Goal: Task Accomplishment & Management: Complete application form

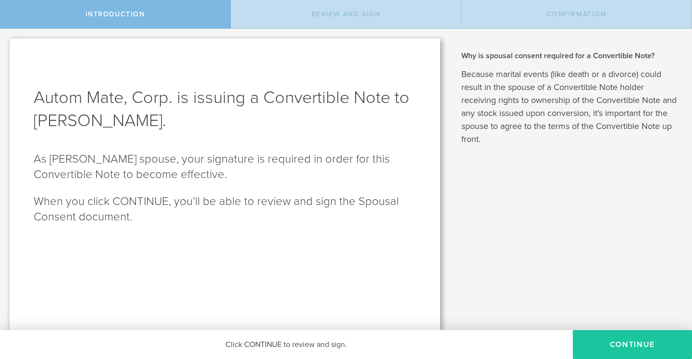
click at [656, 343] on button "Continue" at bounding box center [632, 344] width 119 height 29
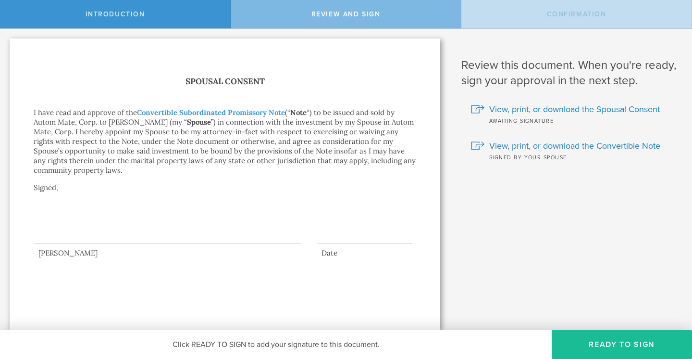
click at [120, 236] on div at bounding box center [168, 224] width 268 height 38
click at [599, 344] on button "Ready to Sign" at bounding box center [622, 344] width 140 height 29
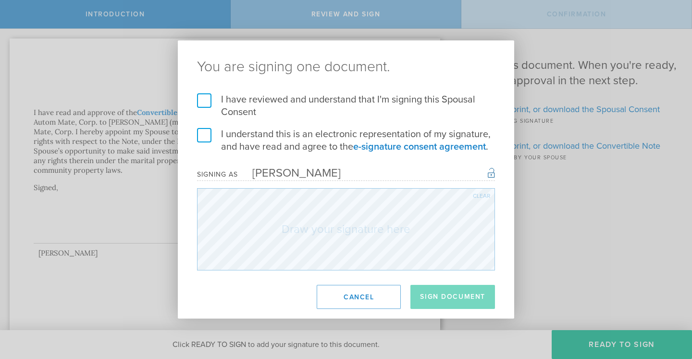
click at [204, 98] on label "I have reviewed and understand that I'm signing this Spousal Consent" at bounding box center [346, 105] width 298 height 25
click at [0, 0] on input "I have reviewed and understand that I'm signing this Spousal Consent" at bounding box center [0, 0] width 0 height 0
click at [205, 136] on label "I understand this is an electronic representation of my signature, and have rea…" at bounding box center [346, 140] width 298 height 25
click at [0, 0] on input "I understand this is an electronic representation of my signature, and have rea…" at bounding box center [0, 0] width 0 height 0
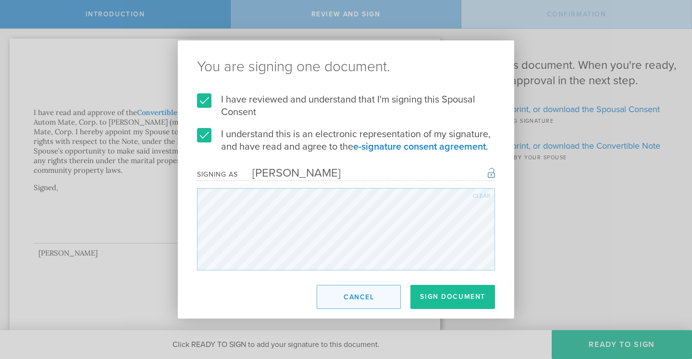
click at [375, 299] on button "Cancel" at bounding box center [359, 297] width 84 height 24
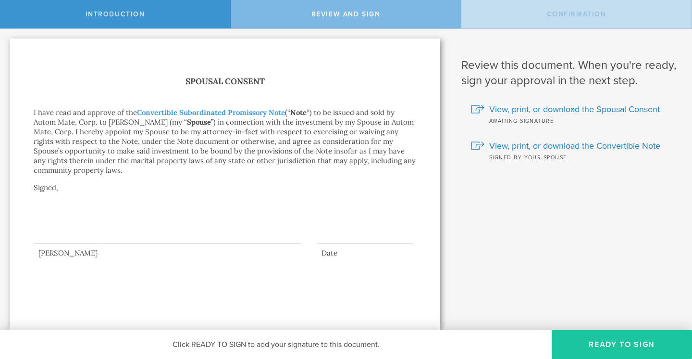
click at [615, 340] on button "Ready to Sign" at bounding box center [622, 344] width 140 height 29
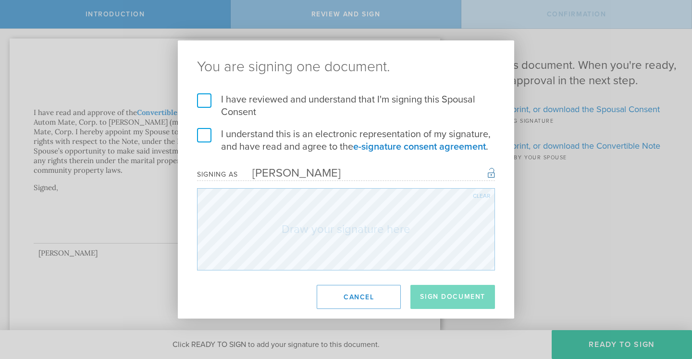
click at [297, 214] on form "I have reviewed and understand that I'm signing this Spousal Consent I understa…" at bounding box center [346, 181] width 298 height 177
click at [209, 99] on label "I have reviewed and understand that I'm signing this Spousal Consent" at bounding box center [346, 105] width 298 height 25
click at [0, 0] on input "I have reviewed and understand that I'm signing this Spousal Consent" at bounding box center [0, 0] width 0 height 0
click at [208, 136] on label "I understand this is an electronic representation of my signature, and have rea…" at bounding box center [346, 140] width 298 height 25
click at [0, 0] on input "I understand this is an electronic representation of my signature, and have rea…" at bounding box center [0, 0] width 0 height 0
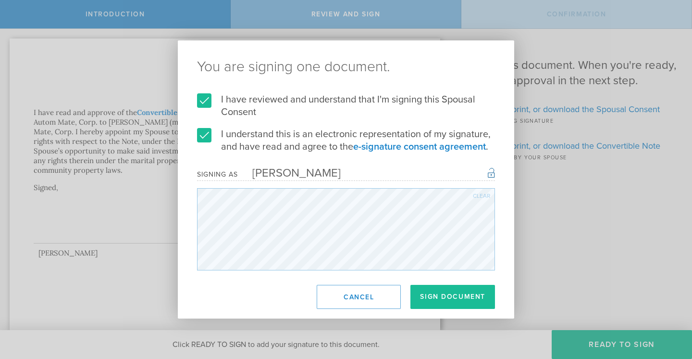
click at [481, 194] on div "Clear" at bounding box center [481, 196] width 17 height 6
click at [479, 194] on div "Clear" at bounding box center [481, 196] width 17 height 6
click at [482, 195] on div "Clear" at bounding box center [481, 196] width 17 height 6
click at [369, 300] on button "Cancel" at bounding box center [359, 297] width 84 height 24
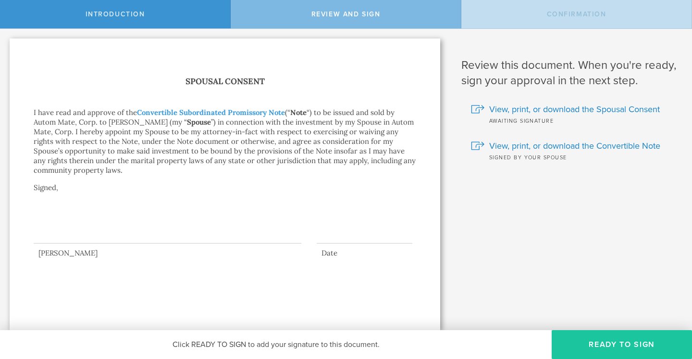
click at [637, 339] on button "Ready to Sign" at bounding box center [622, 344] width 140 height 29
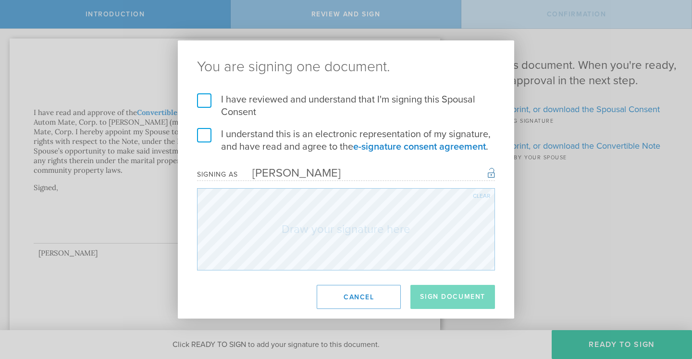
click at [208, 101] on label "I have reviewed and understand that I'm signing this Spousal Consent" at bounding box center [346, 105] width 298 height 25
click at [0, 0] on input "I have reviewed and understand that I'm signing this Spousal Consent" at bounding box center [0, 0] width 0 height 0
click at [204, 132] on label "I understand this is an electronic representation of my signature, and have rea…" at bounding box center [346, 140] width 298 height 25
click at [0, 0] on input "I understand this is an electronic representation of my signature, and have rea…" at bounding box center [0, 0] width 0 height 0
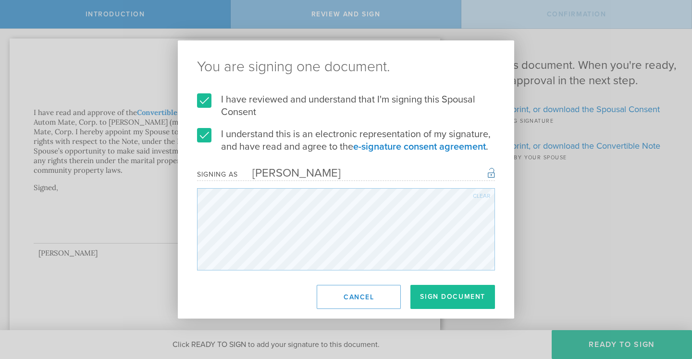
click at [483, 195] on div "Clear" at bounding box center [481, 196] width 17 height 6
click at [481, 196] on div "Clear" at bounding box center [481, 196] width 17 height 6
click at [475, 194] on div "Clear" at bounding box center [481, 196] width 17 height 6
click at [483, 198] on div "Clear" at bounding box center [481, 196] width 17 height 6
click at [462, 299] on button "Sign Document" at bounding box center [453, 297] width 85 height 24
